Goal: Find contact information: Obtain details needed to contact an individual or organization

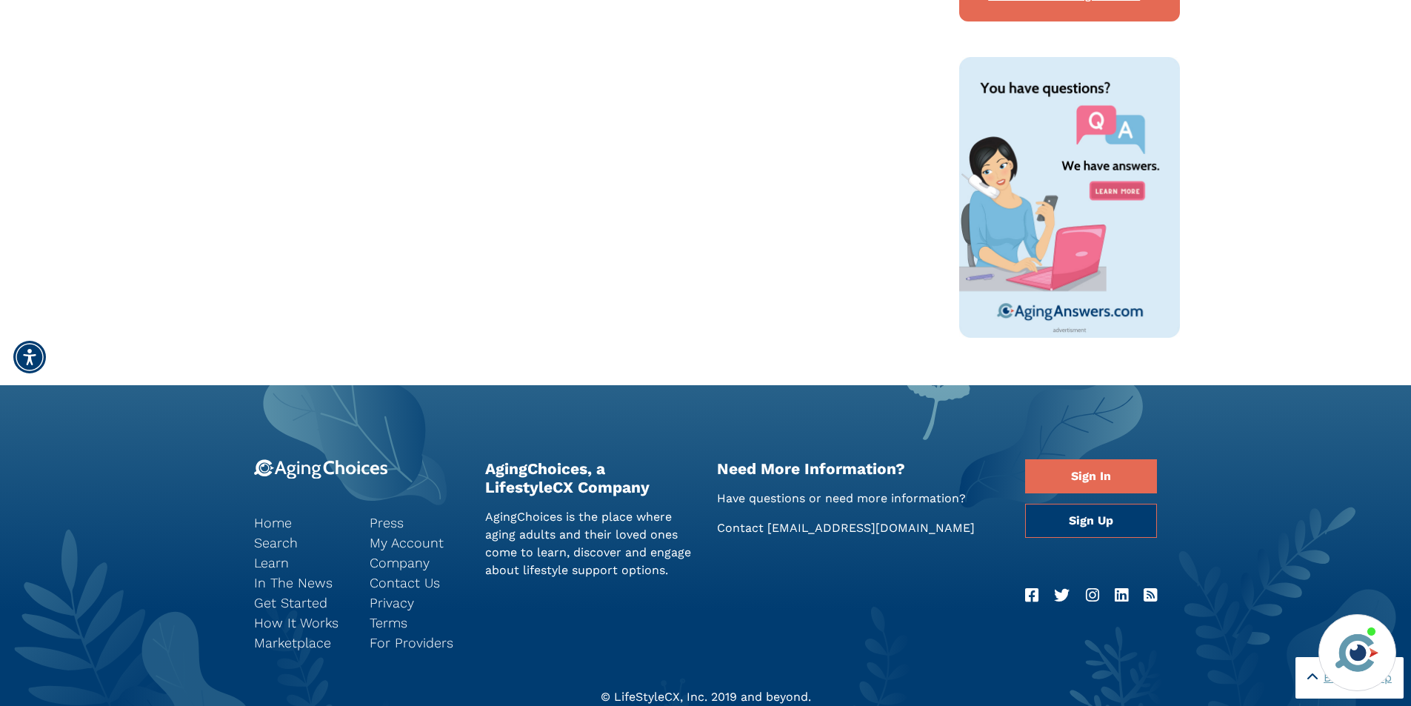
scroll to position [815, 0]
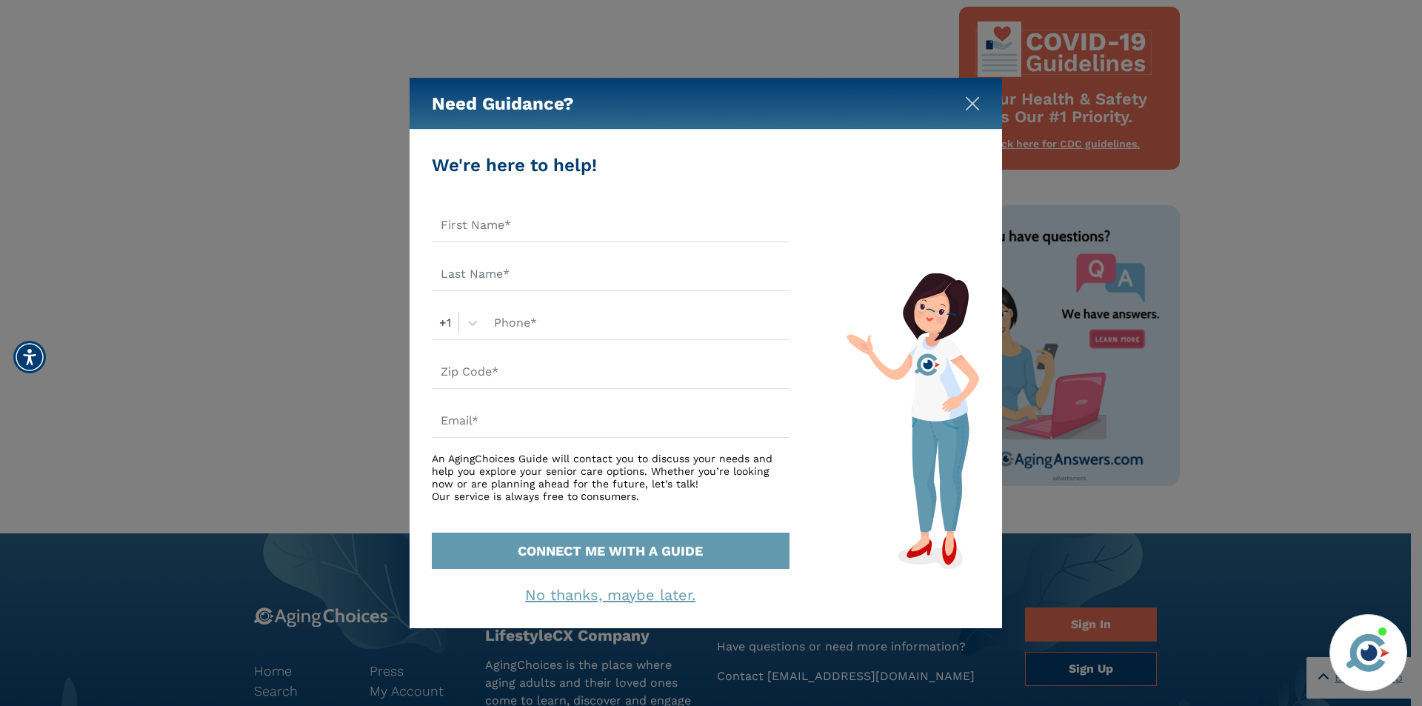
click at [966, 104] on img "Close" at bounding box center [972, 103] width 15 height 15
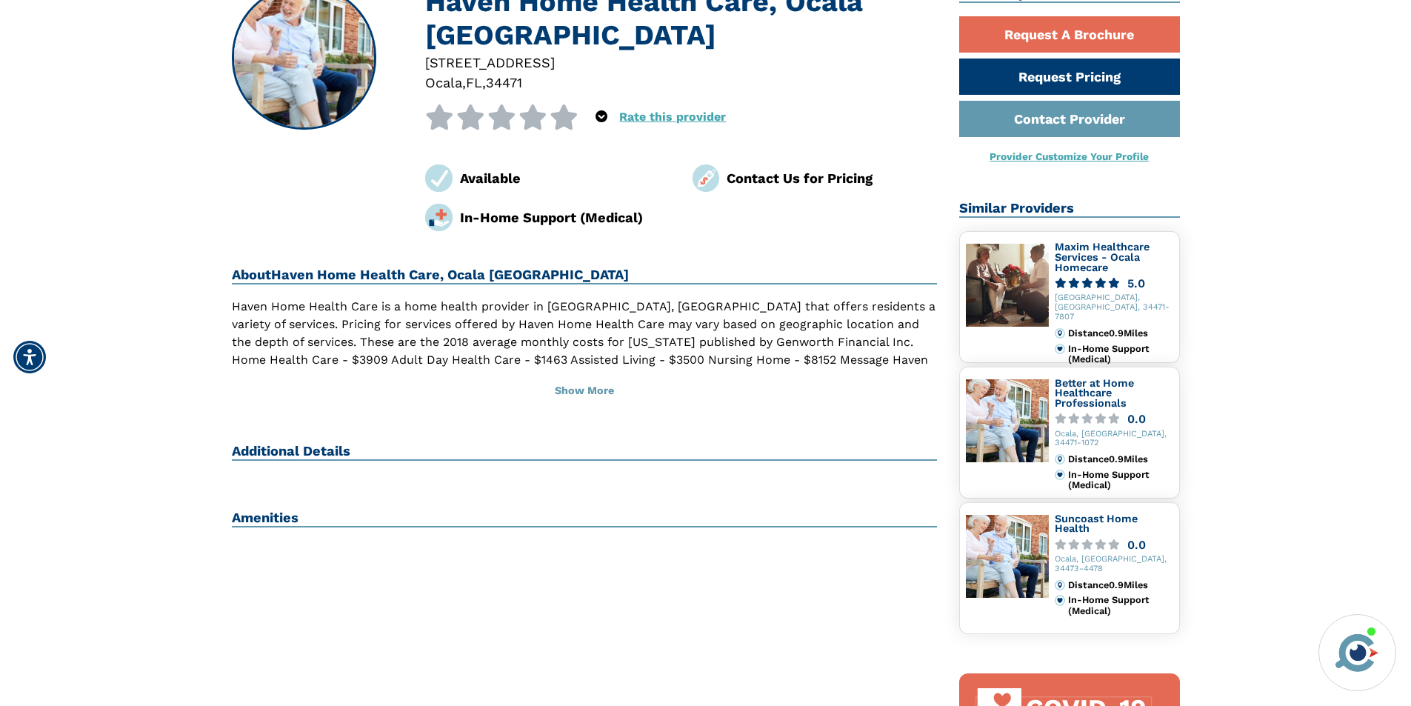
scroll to position [0, 0]
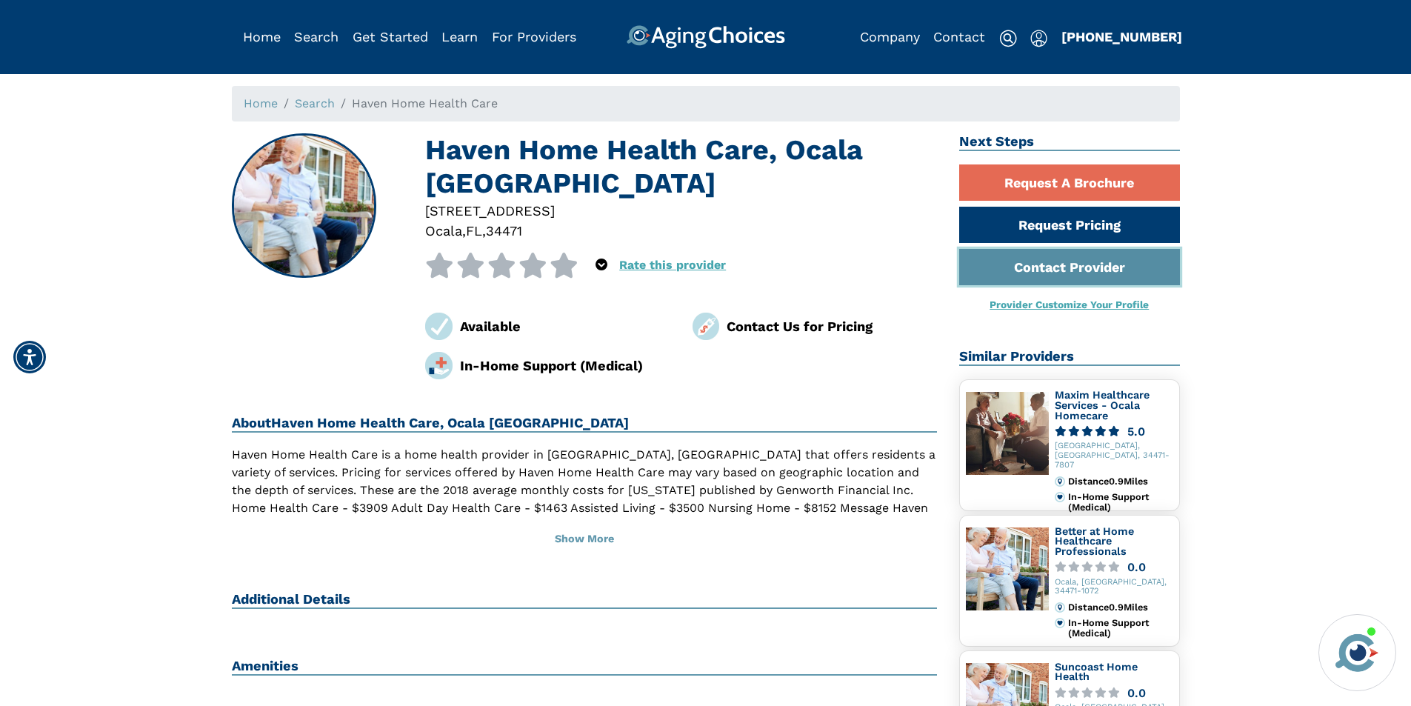
click at [1046, 270] on link "Contact Provider" at bounding box center [1069, 267] width 221 height 36
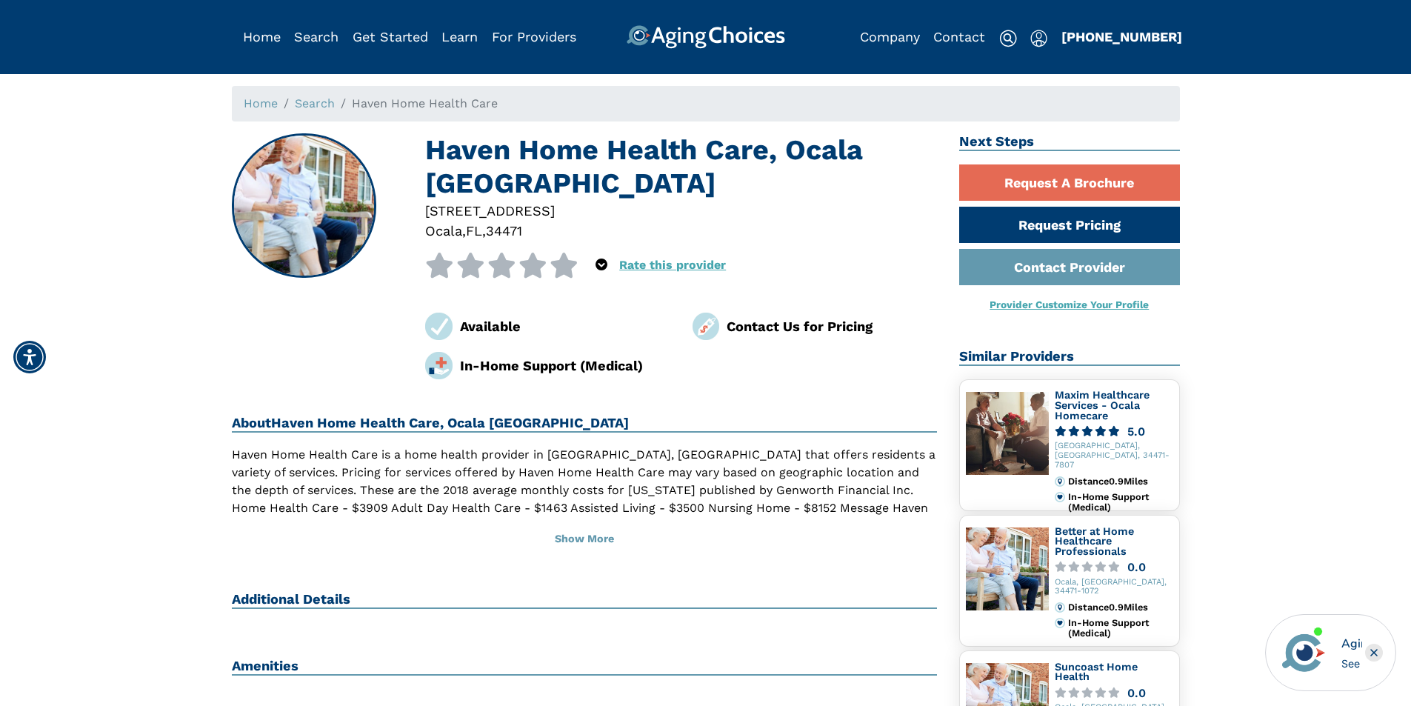
scroll to position [222, 0]
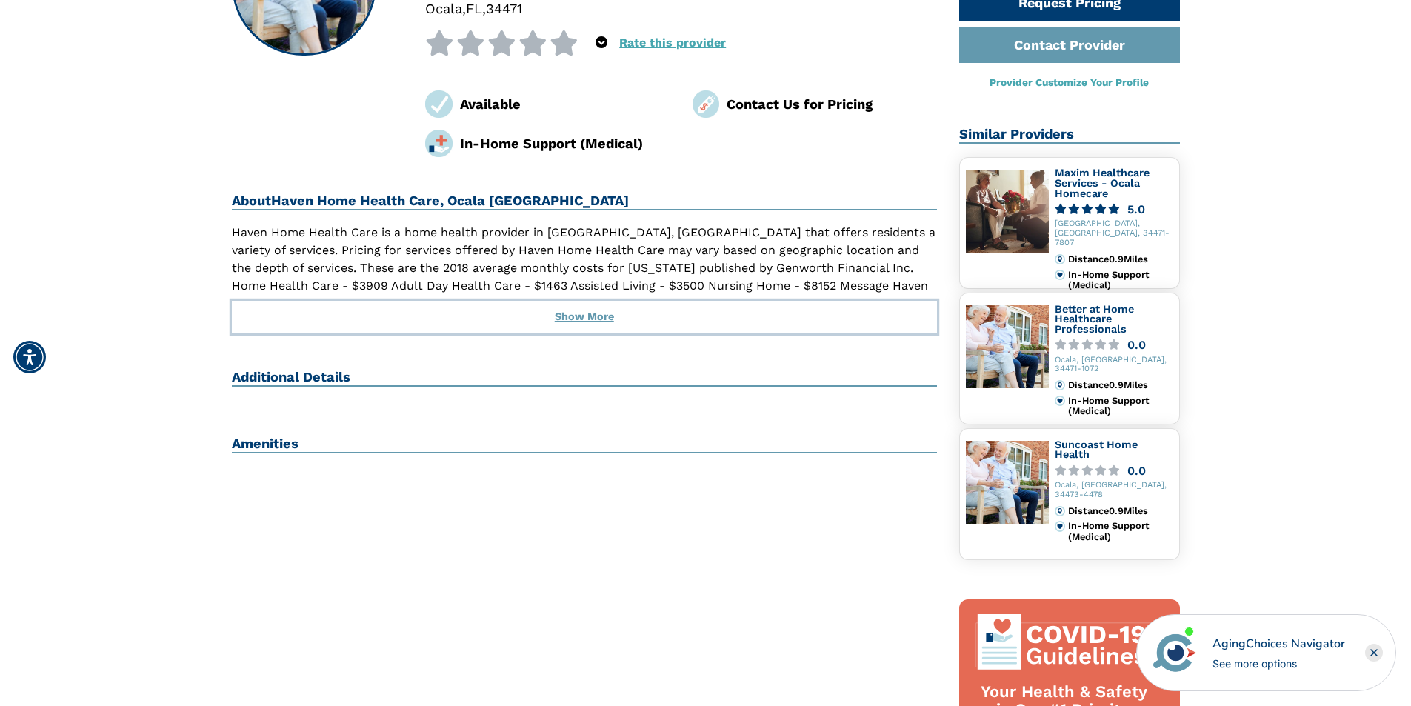
click at [554, 301] on button "Show More" at bounding box center [585, 317] width 706 height 33
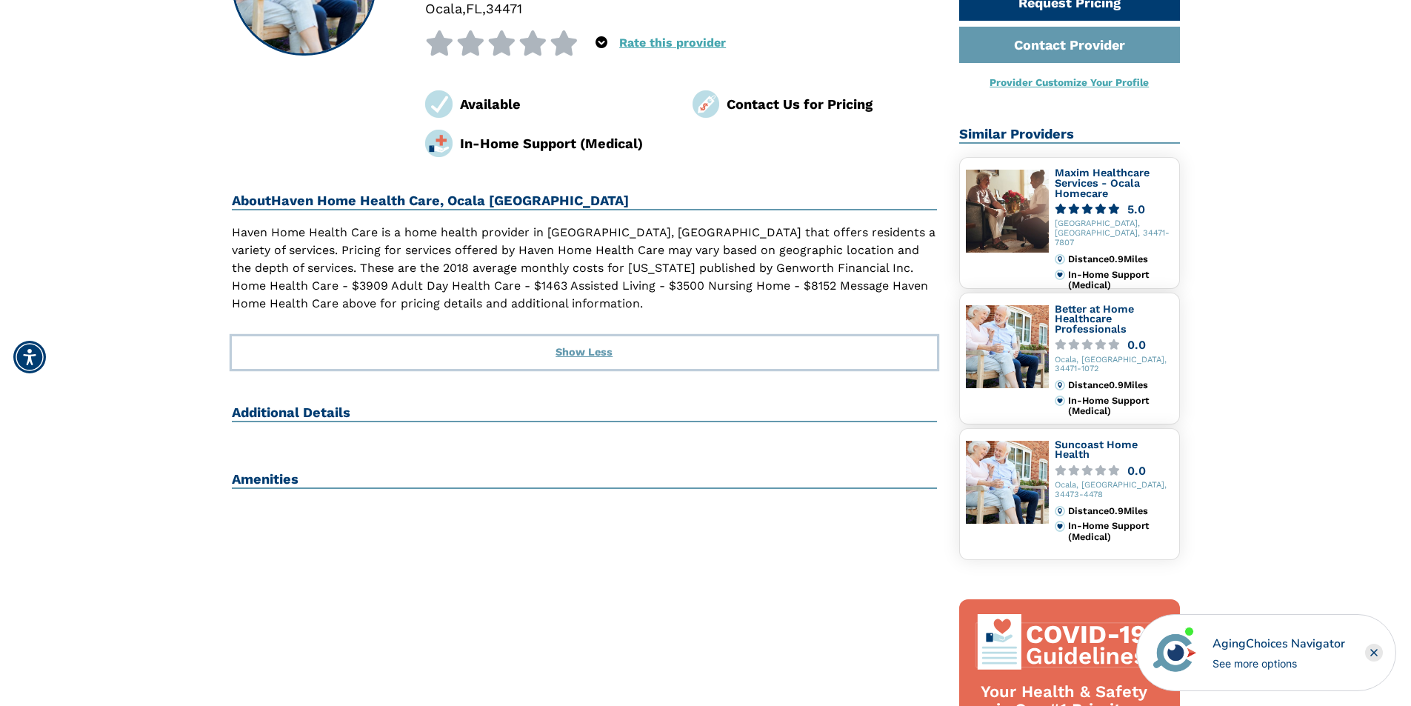
click at [572, 336] on button "Show Less" at bounding box center [585, 352] width 706 height 33
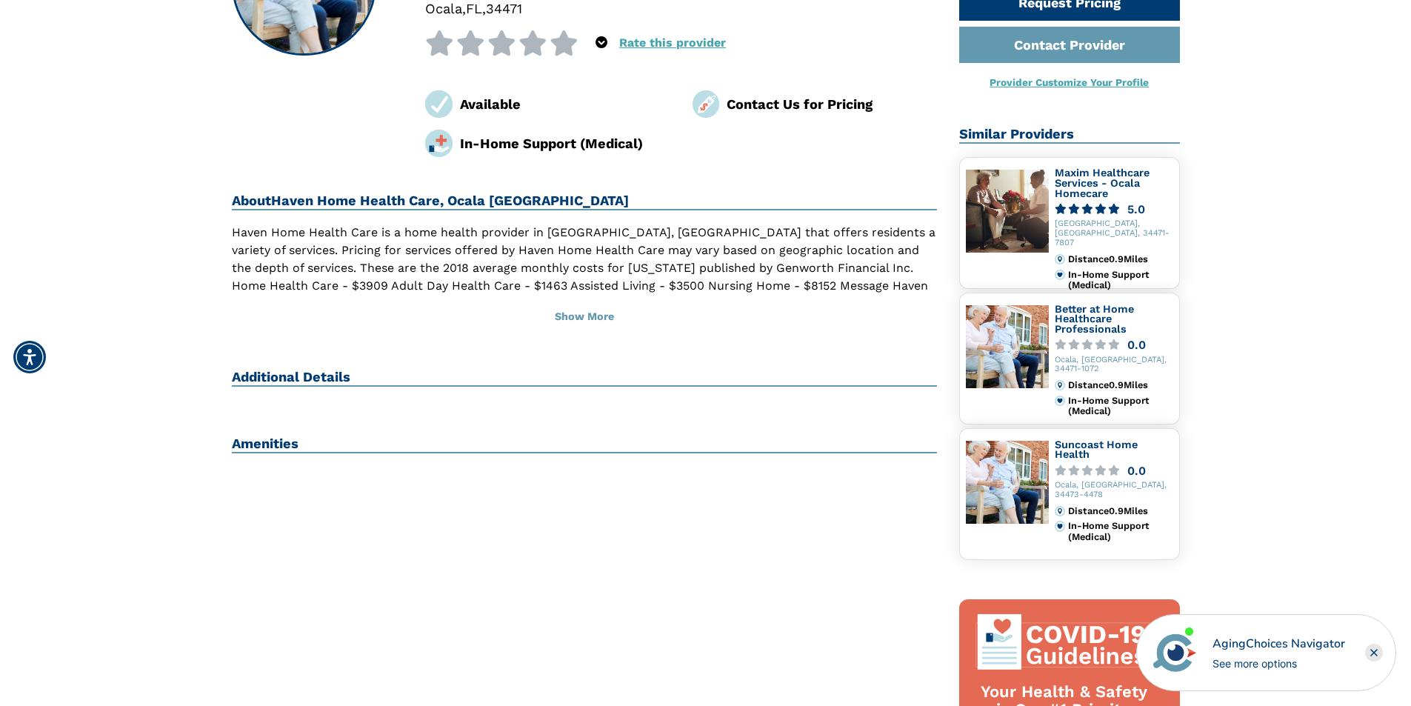
click at [302, 369] on h2 "Additional Details" at bounding box center [585, 378] width 706 height 18
click at [261, 435] on h2 "Amenities" at bounding box center [585, 444] width 706 height 18
click at [1265, 660] on div "See more options" at bounding box center [1278, 663] width 133 height 16
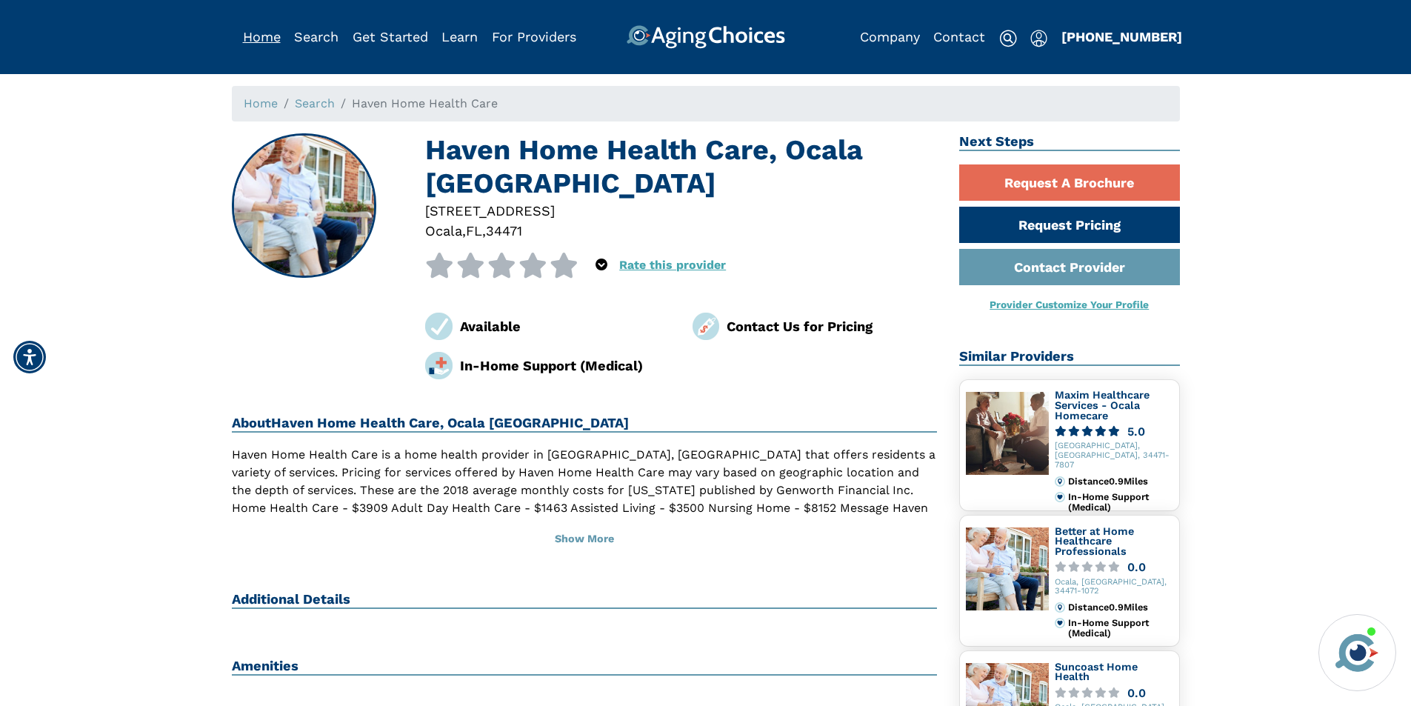
click at [267, 39] on link "Home" at bounding box center [262, 37] width 38 height 16
